Goal: Check status: Check status

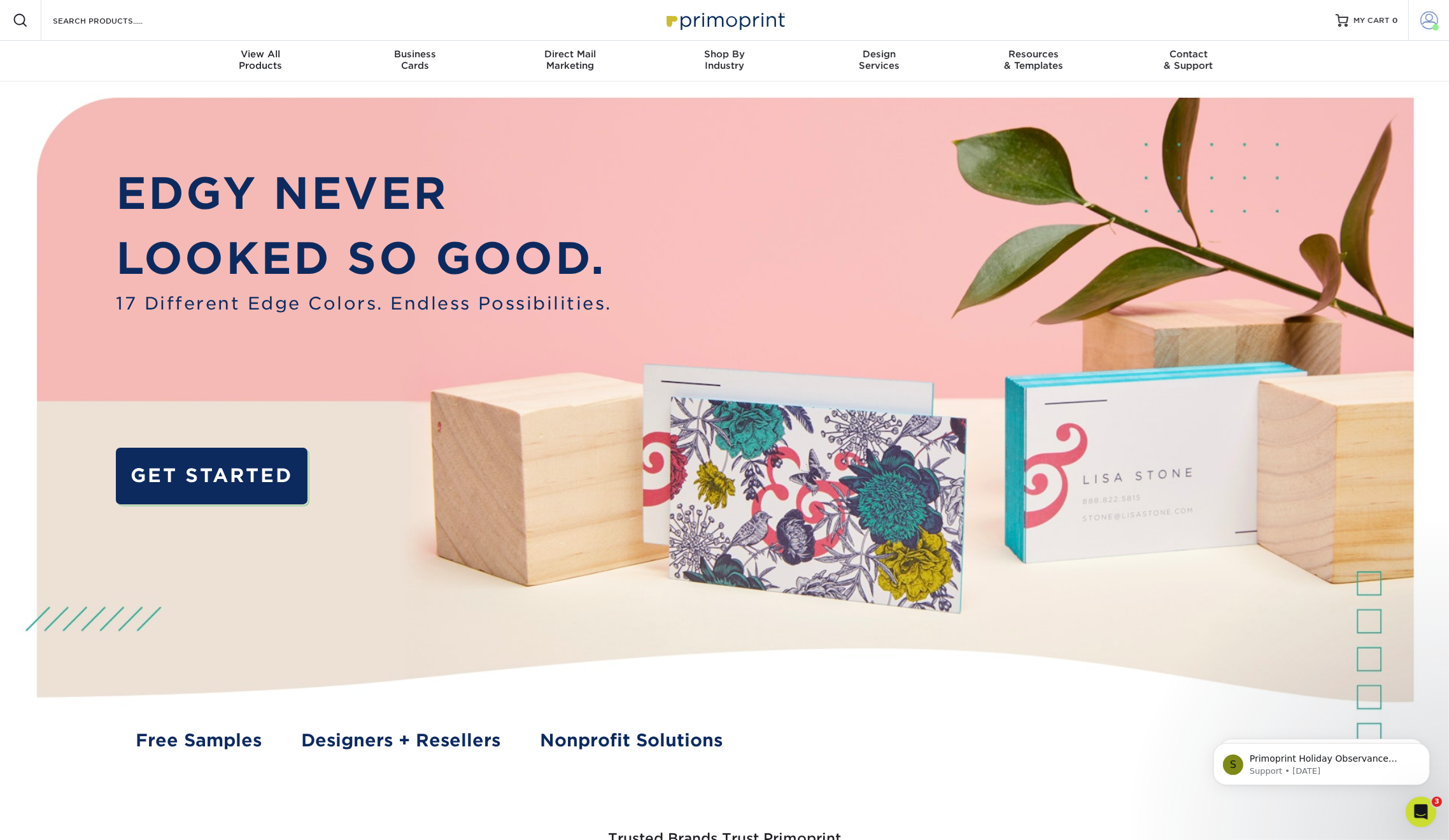
click at [1432, 16] on span at bounding box center [1429, 20] width 18 height 18
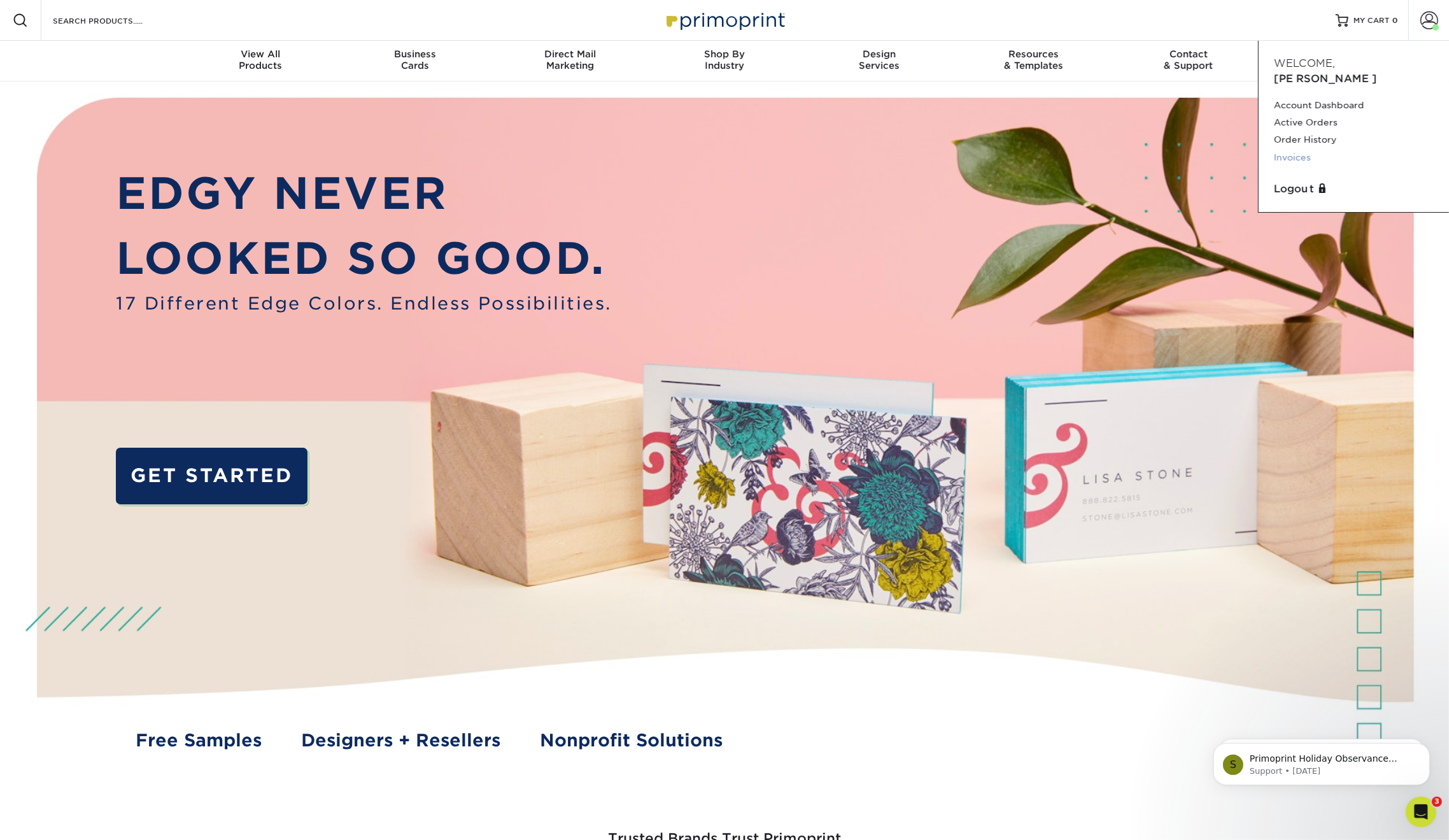
click at [1314, 149] on link "Invoices" at bounding box center [1354, 157] width 160 height 17
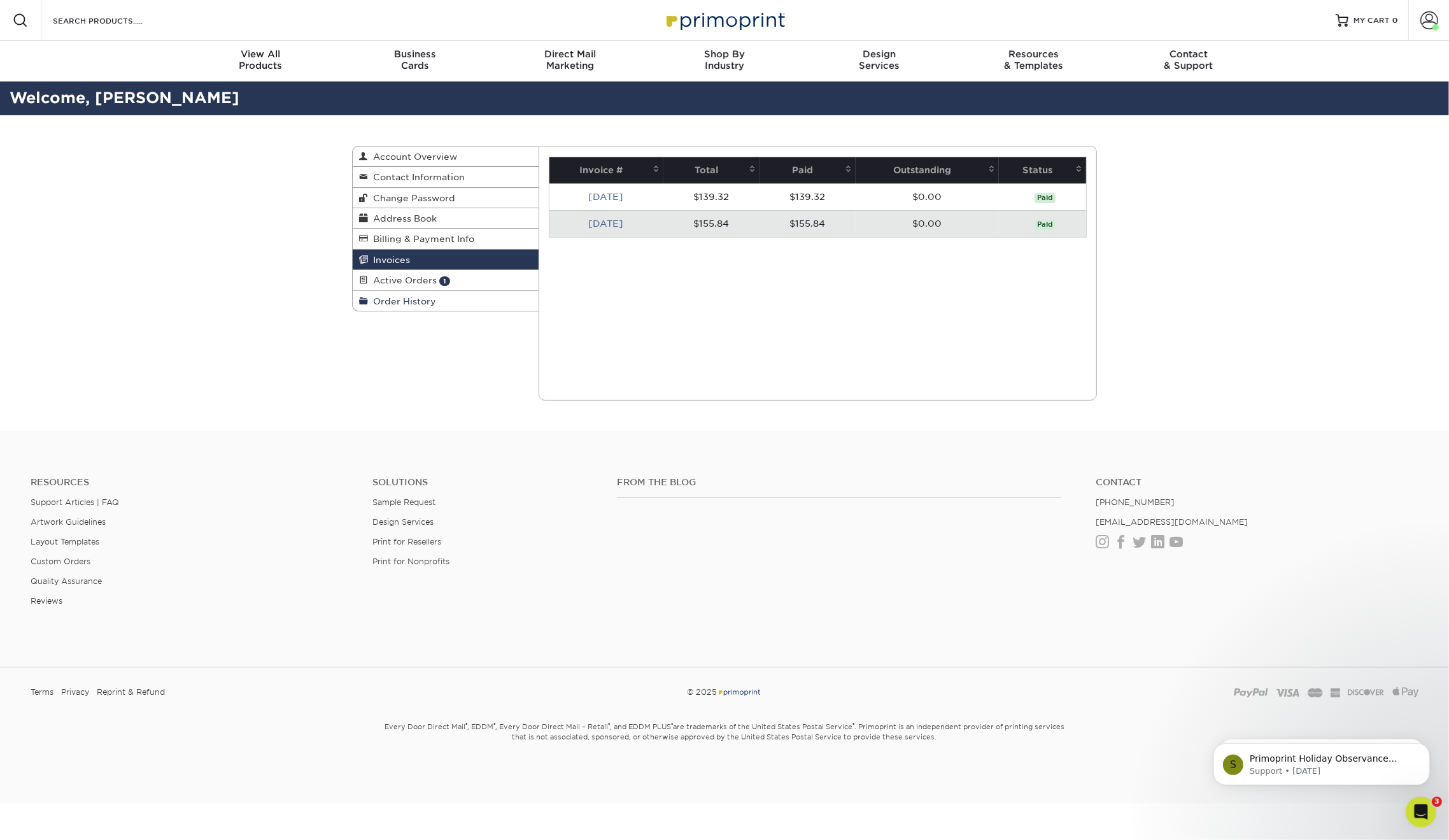
click at [411, 297] on span "Order History" at bounding box center [403, 301] width 68 height 10
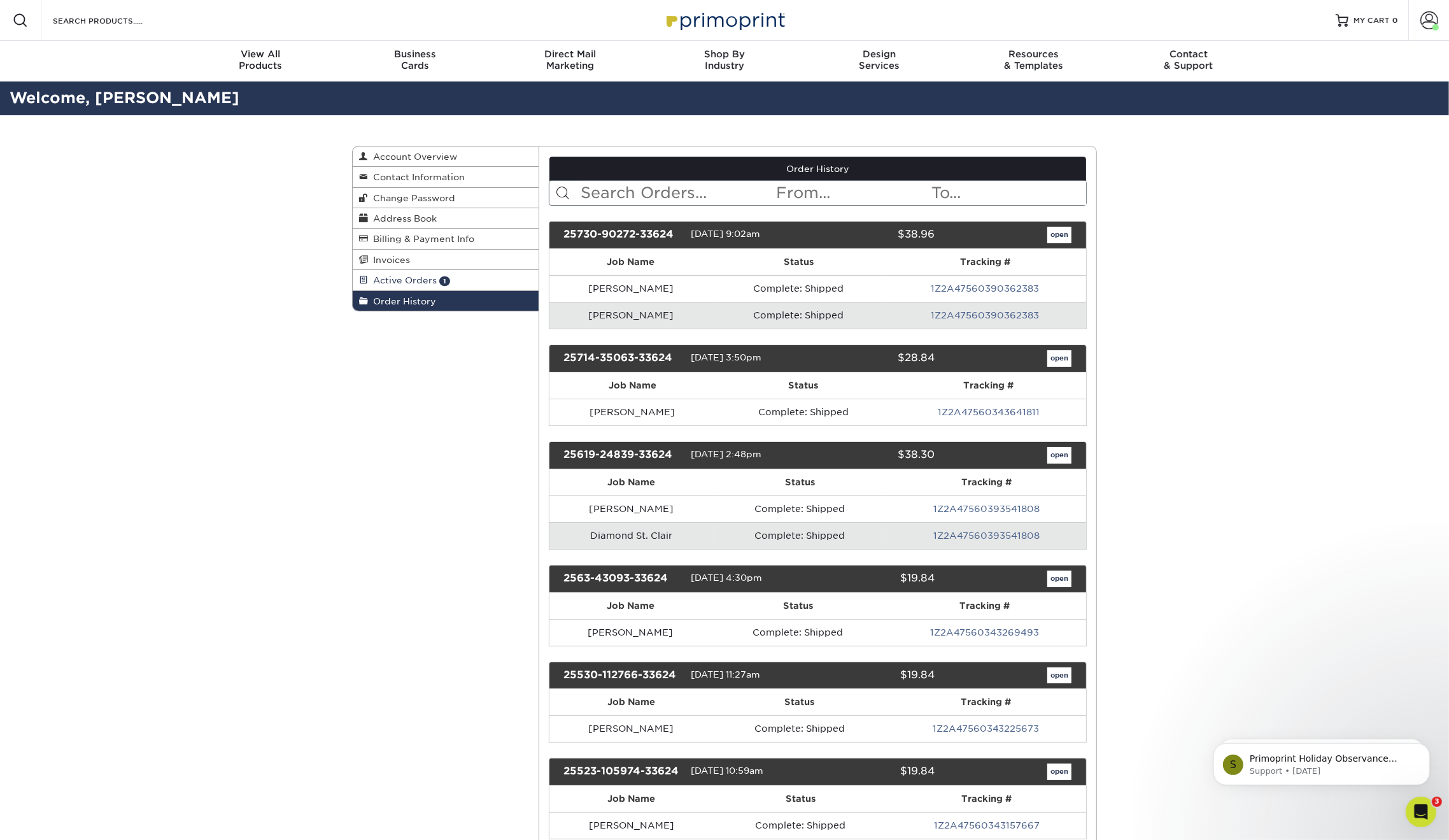
click at [458, 277] on link "Active Orders 1" at bounding box center [446, 280] width 186 height 21
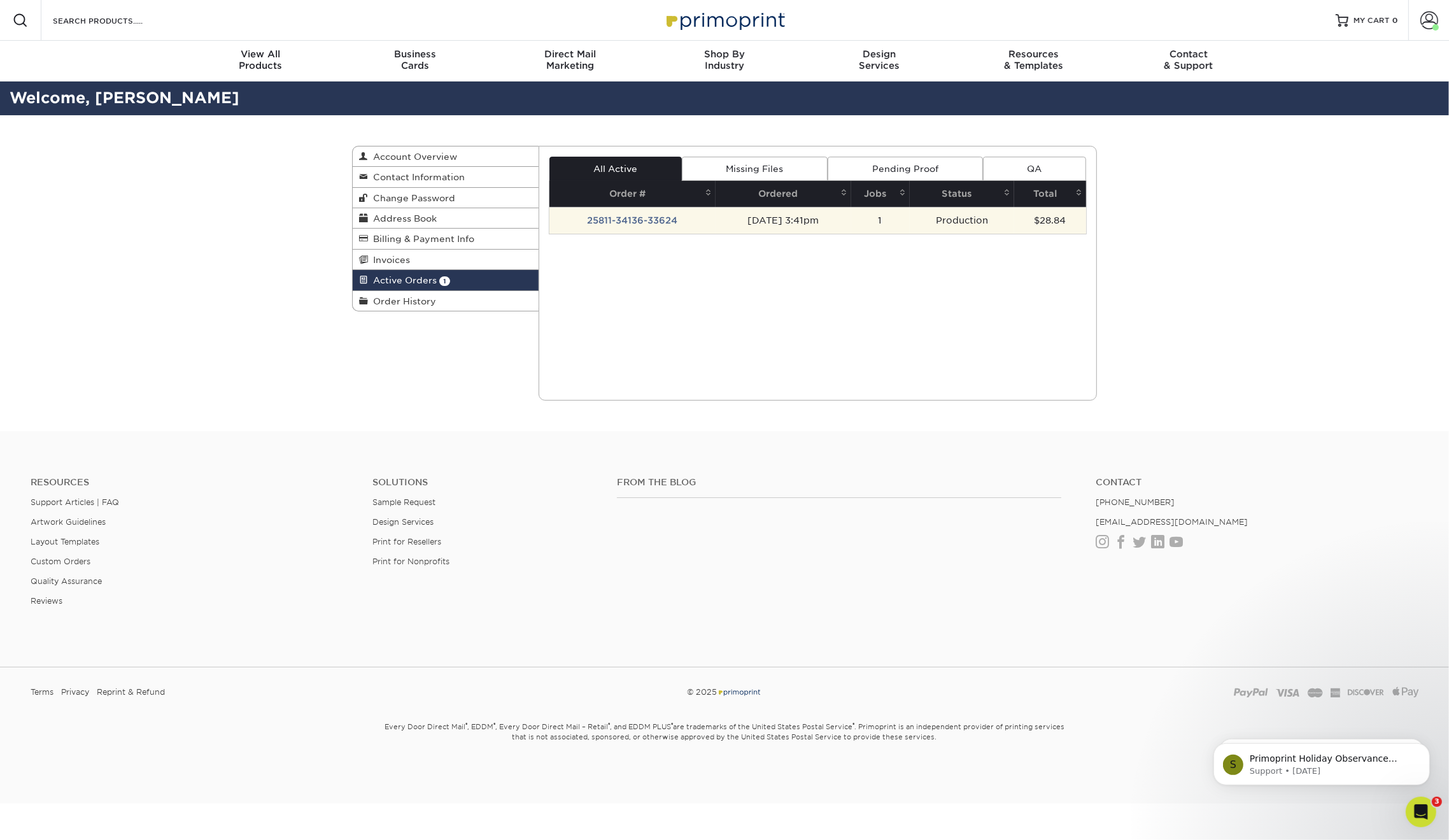
click at [689, 223] on td "25811-34136-33624" at bounding box center [633, 220] width 166 height 26
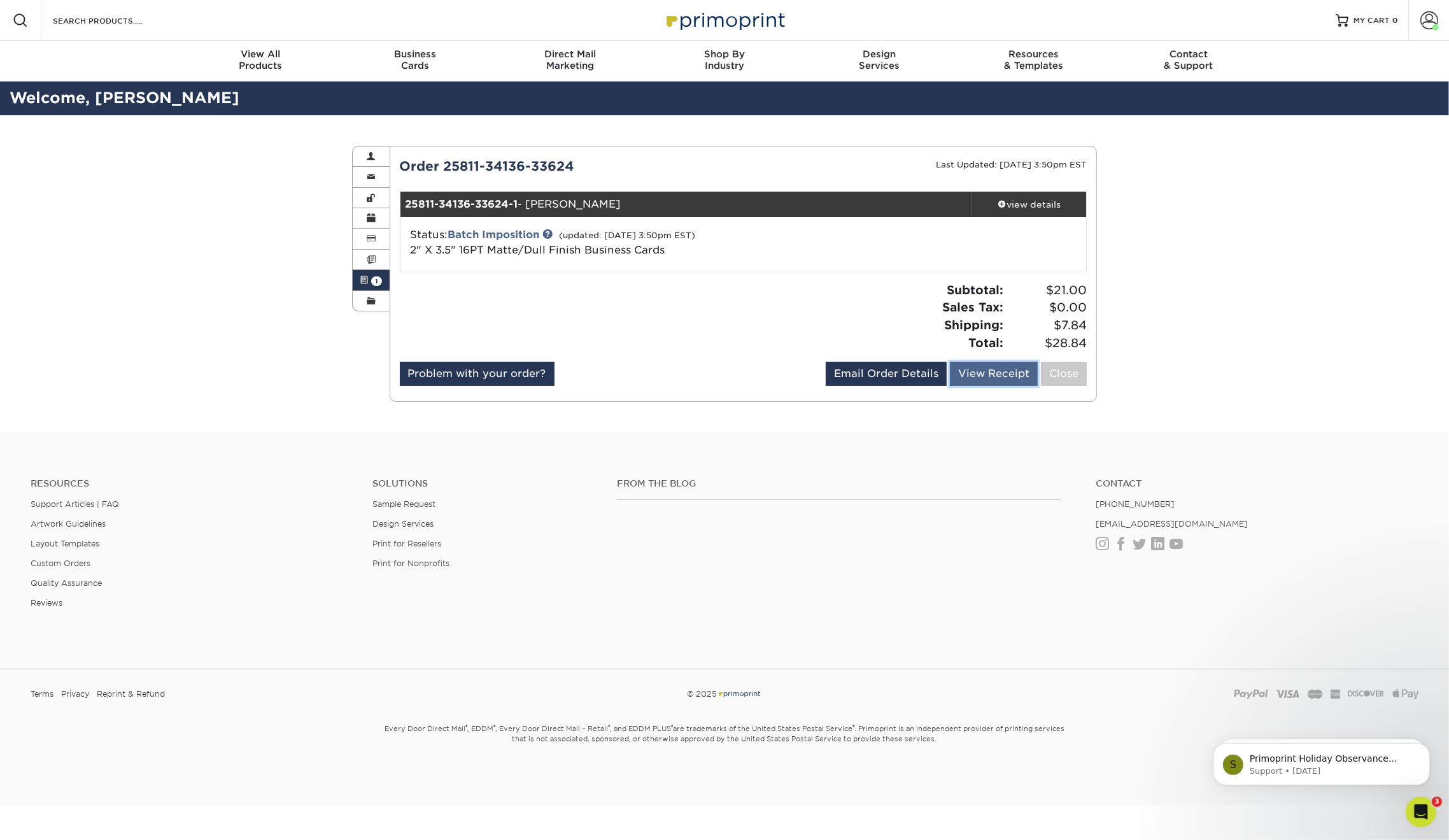
click at [995, 378] on link "View Receipt" at bounding box center [993, 373] width 88 height 24
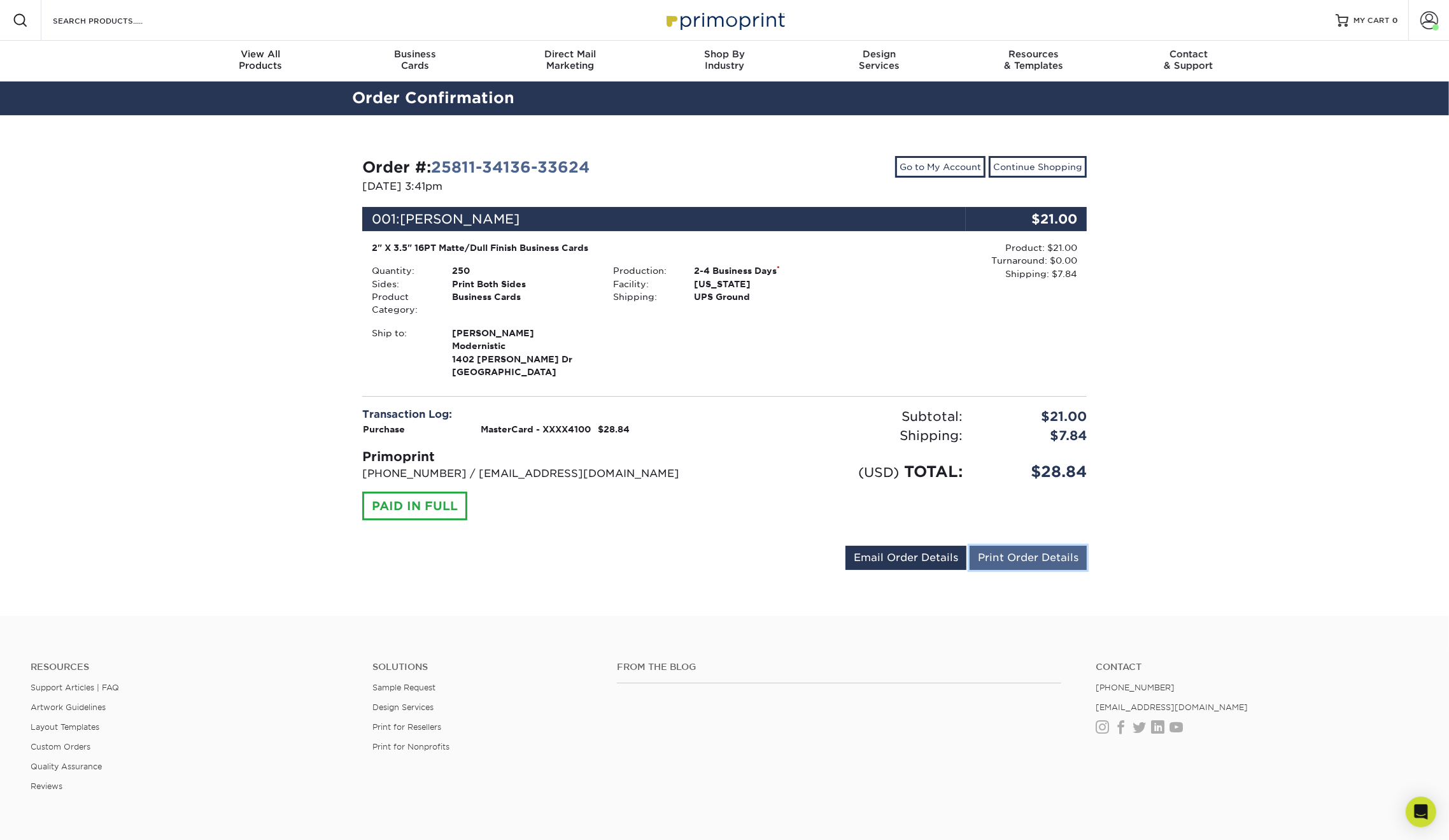
click at [1037, 555] on link "Print Order Details" at bounding box center [1028, 557] width 117 height 24
